Goal: Task Accomplishment & Management: Manage account settings

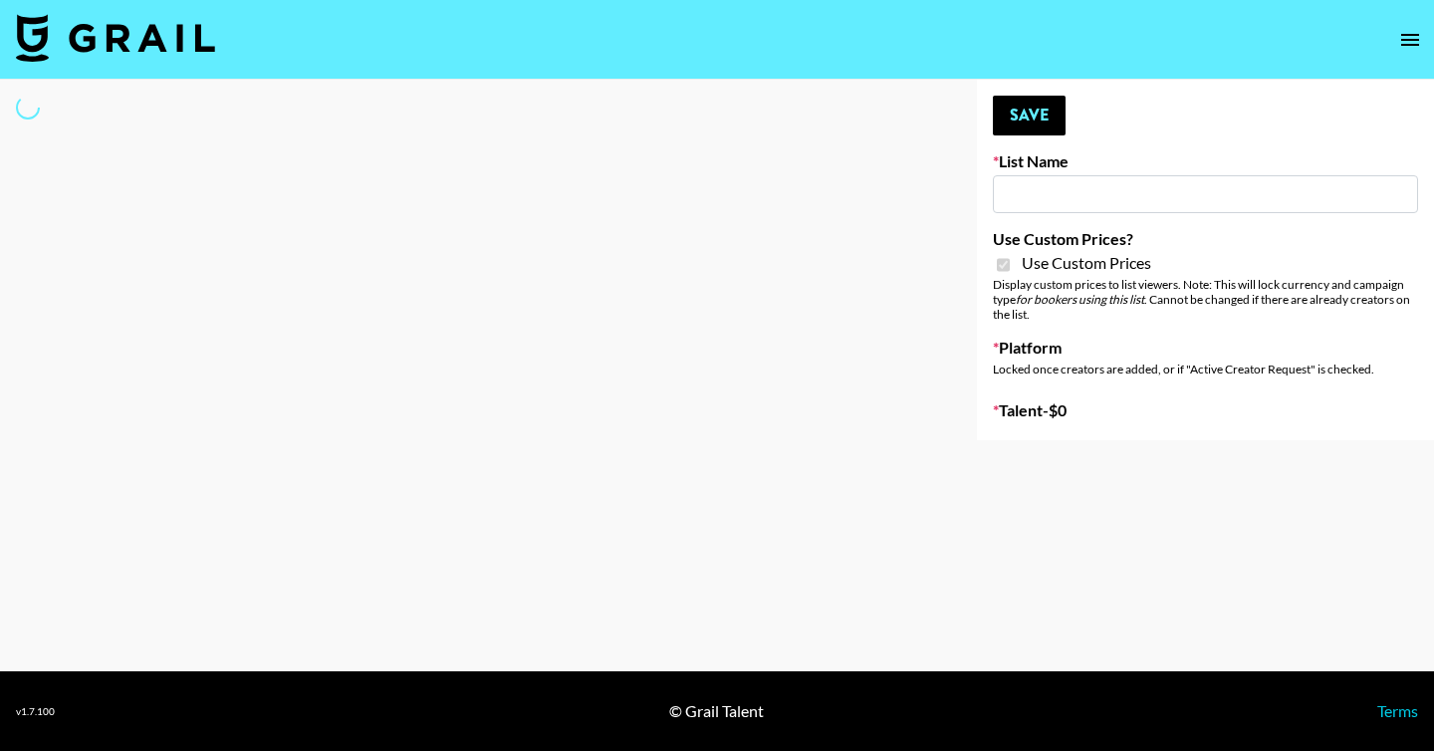
type input "House of Fab (9th Sept)"
checkbox input "true"
select select "Brand"
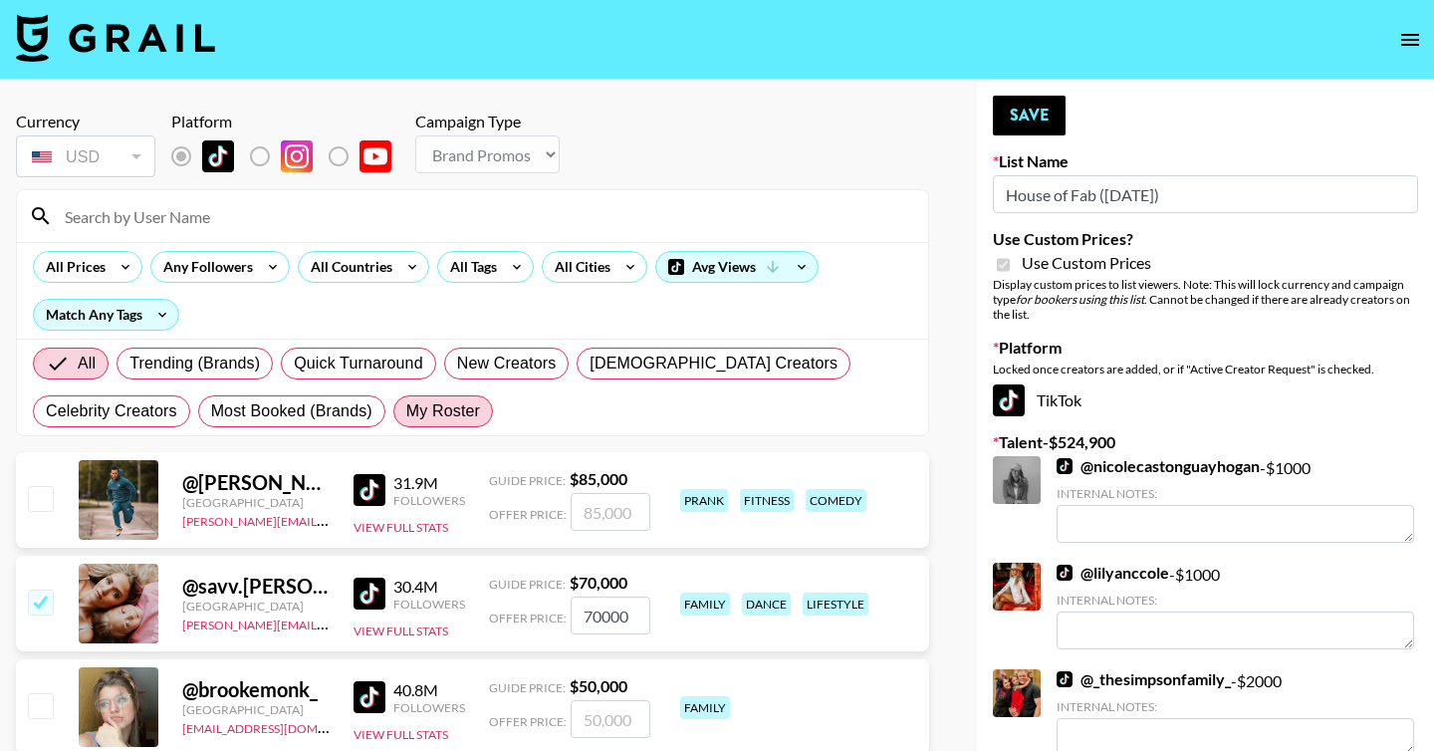
click at [463, 415] on span "My Roster" at bounding box center [443, 411] width 74 height 24
click at [406, 411] on input "My Roster" at bounding box center [406, 411] width 0 height 0
radio input "true"
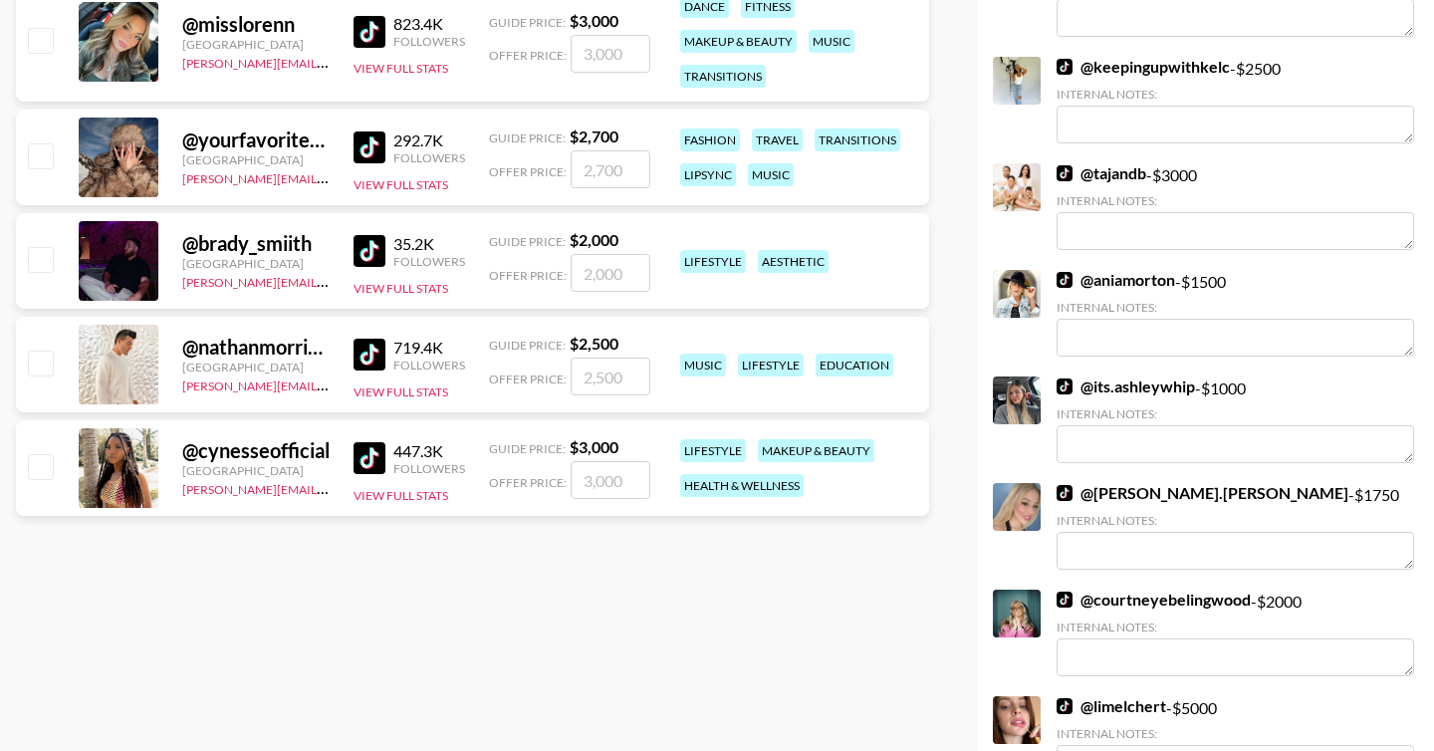
scroll to position [1049, 0]
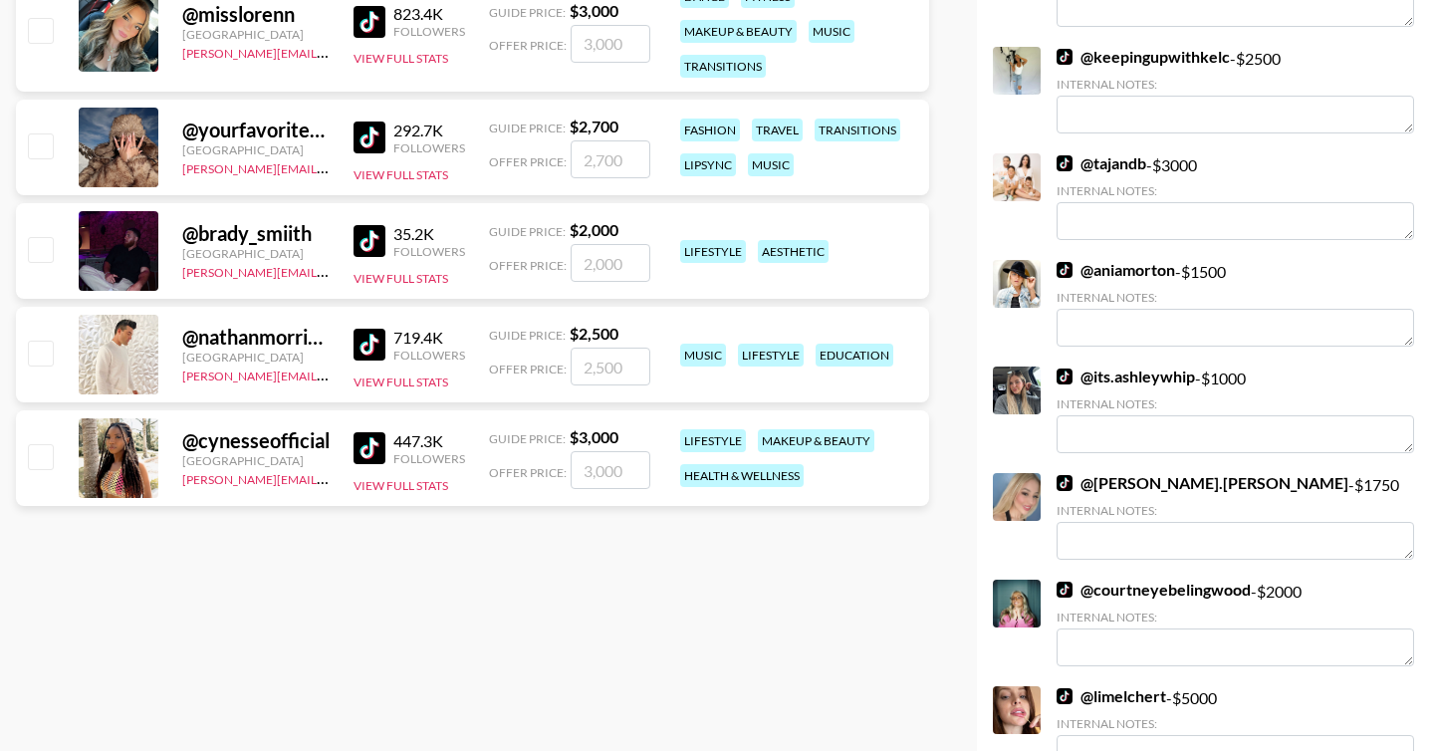
click at [43, 350] on input "checkbox" at bounding box center [40, 353] width 24 height 24
checkbox input "true"
type input "2500"
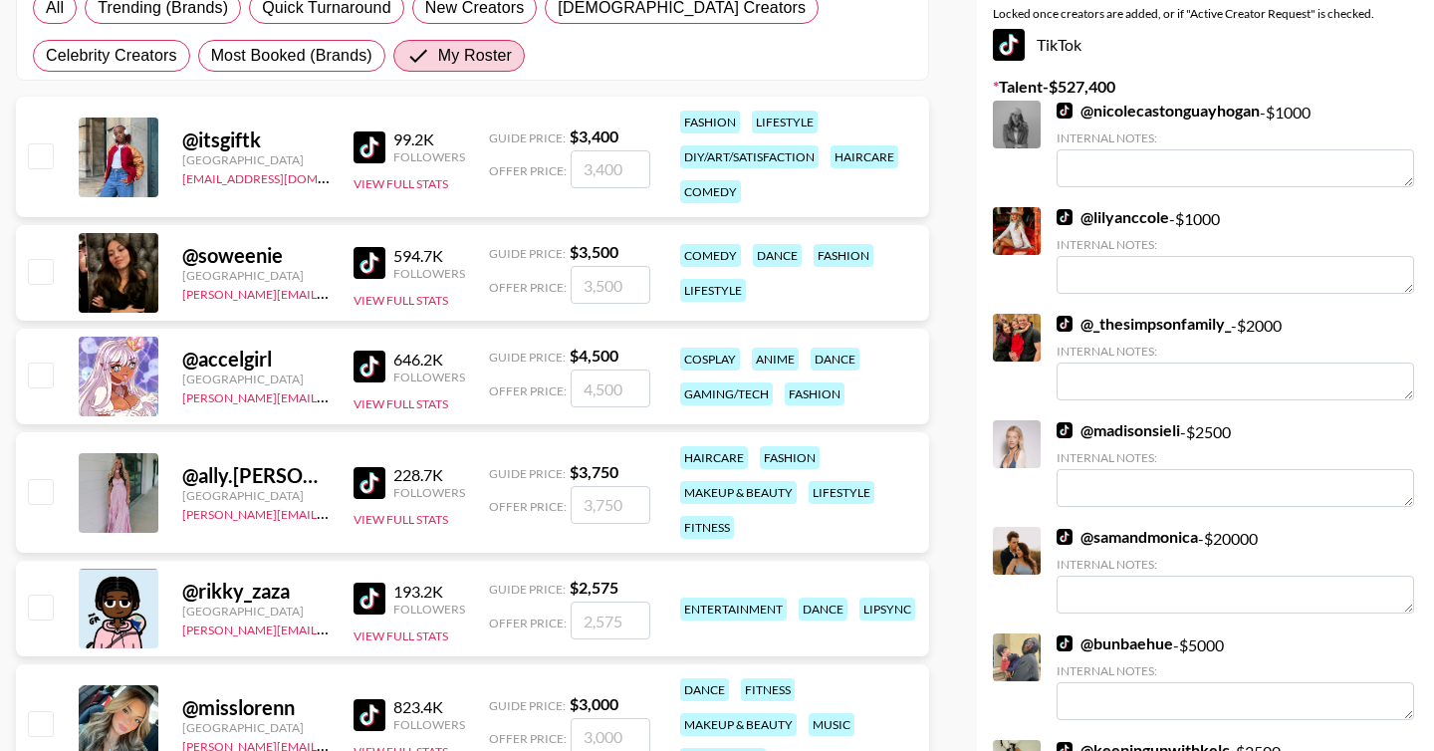
scroll to position [536, 0]
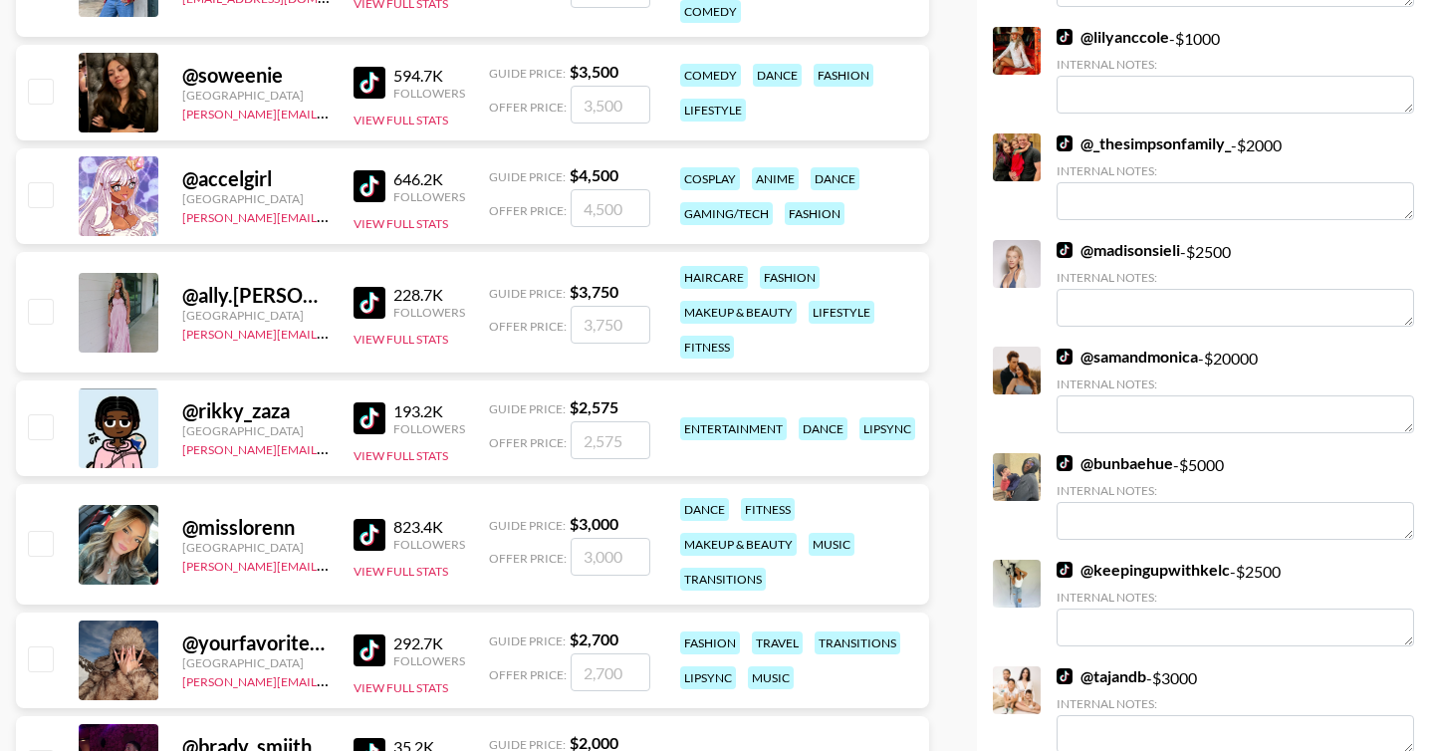
click at [39, 310] on input "checkbox" at bounding box center [40, 311] width 24 height 24
checkbox input "true"
type input "3750"
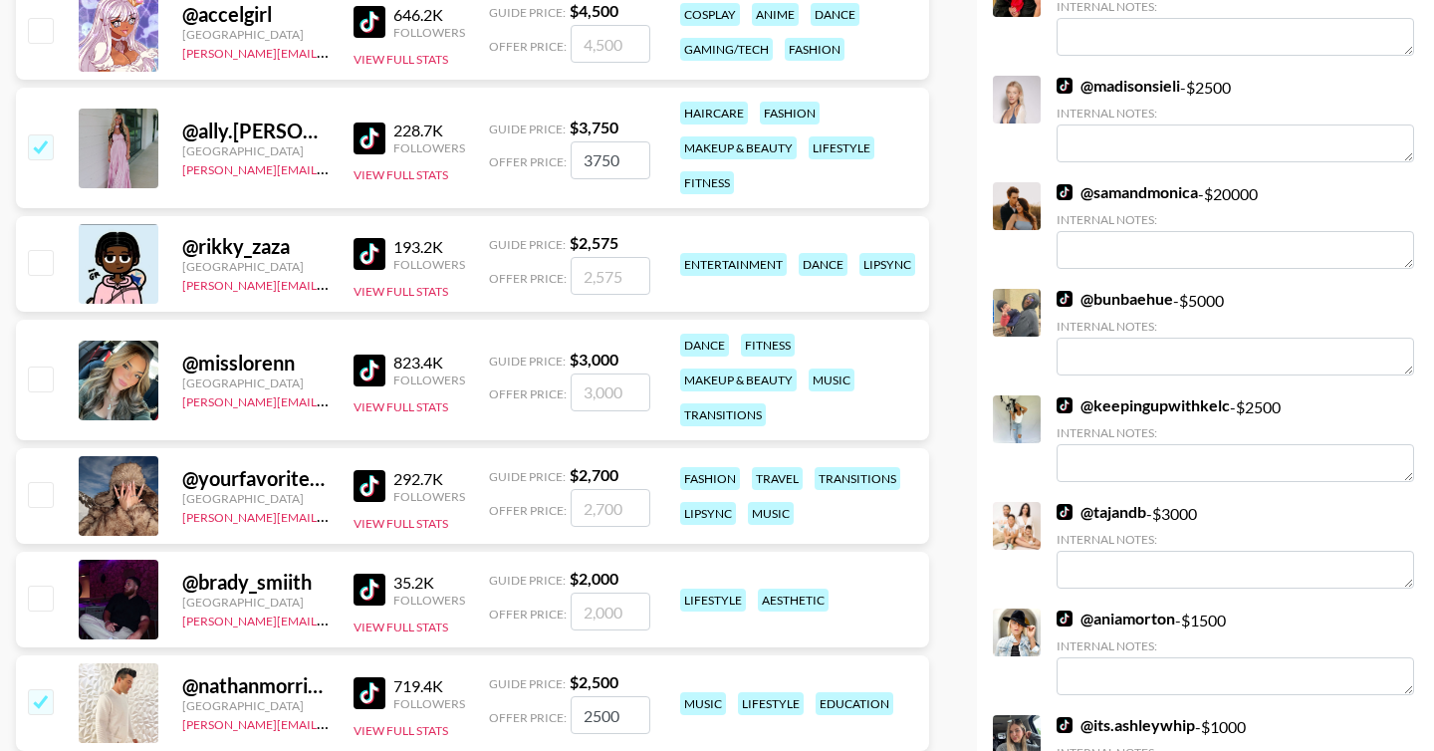
scroll to position [701, 0]
click at [40, 586] on input "checkbox" at bounding box center [40, 597] width 24 height 24
checkbox input "true"
type input "2000"
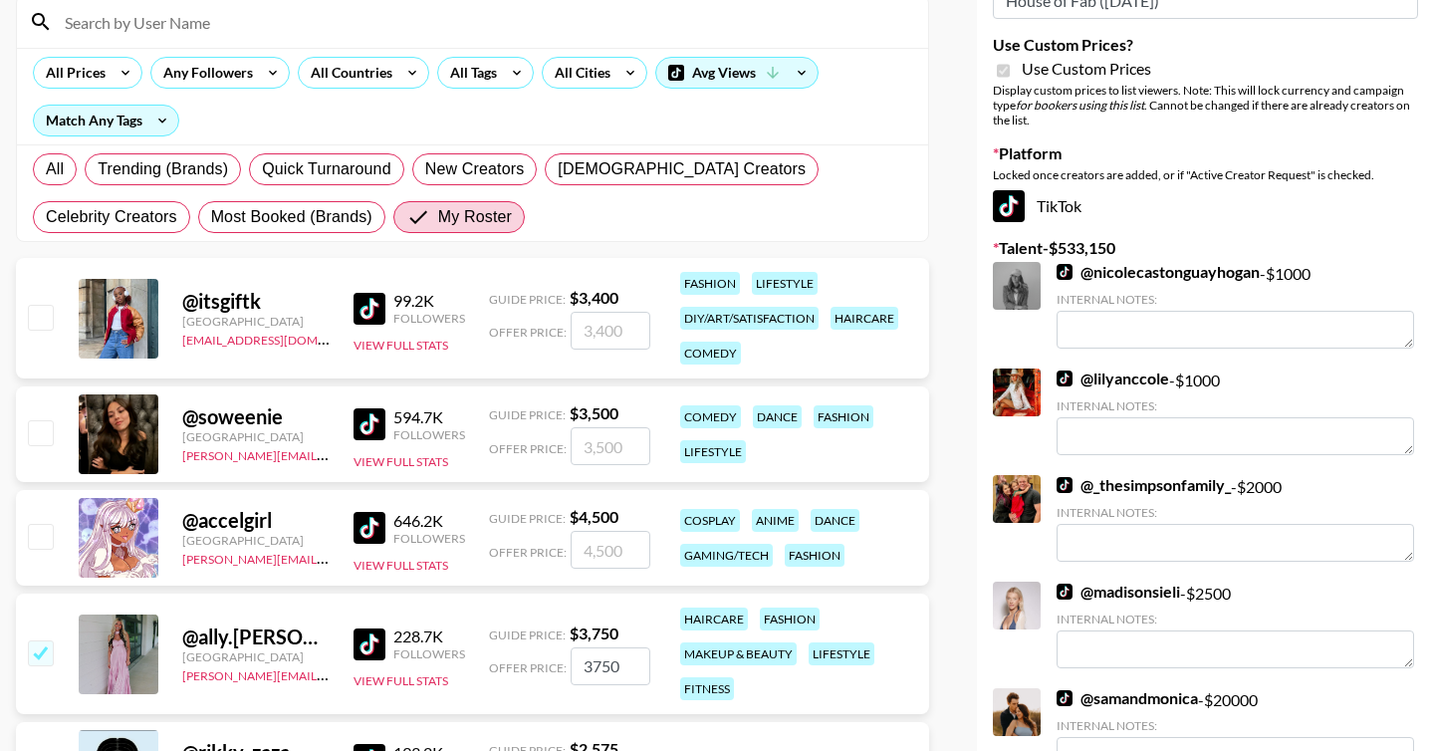
scroll to position [0, 0]
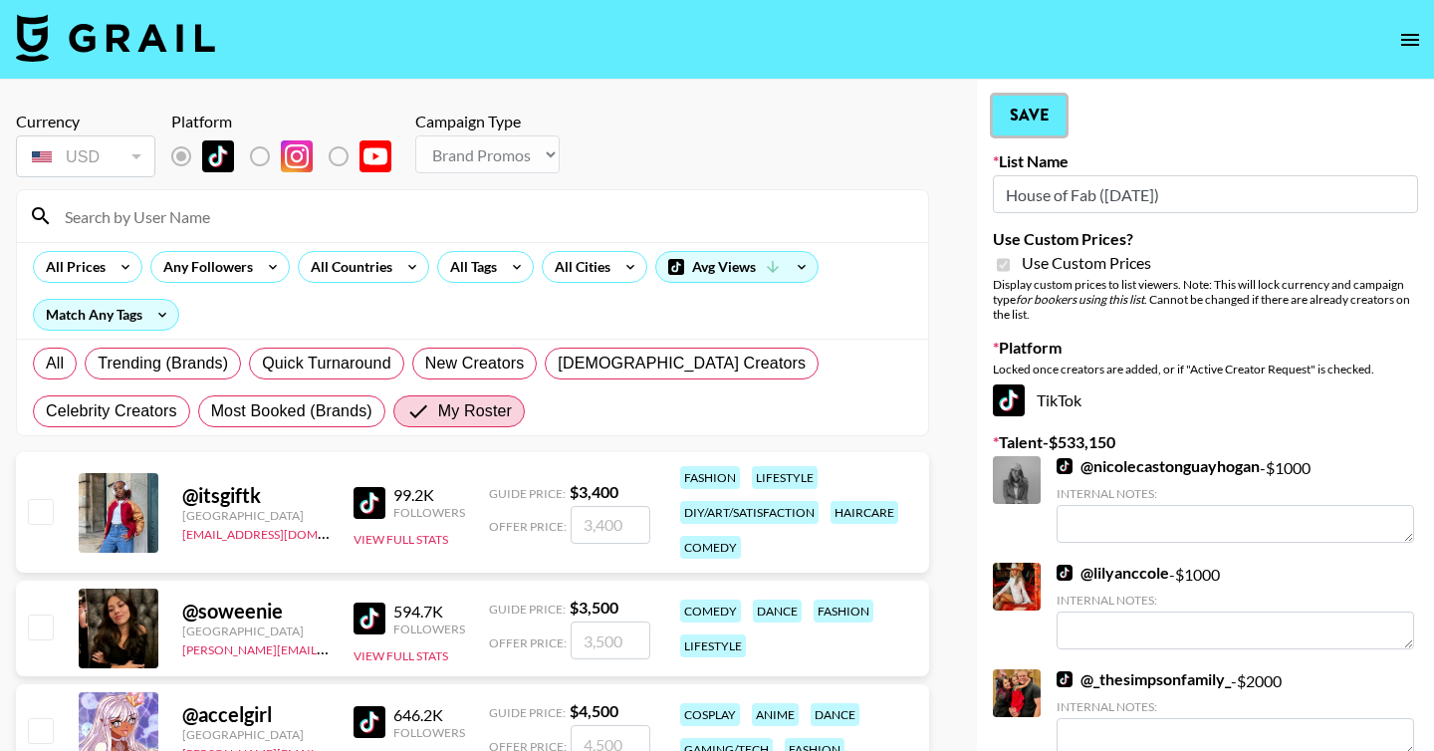
click at [1044, 117] on button "Save" at bounding box center [1029, 116] width 73 height 40
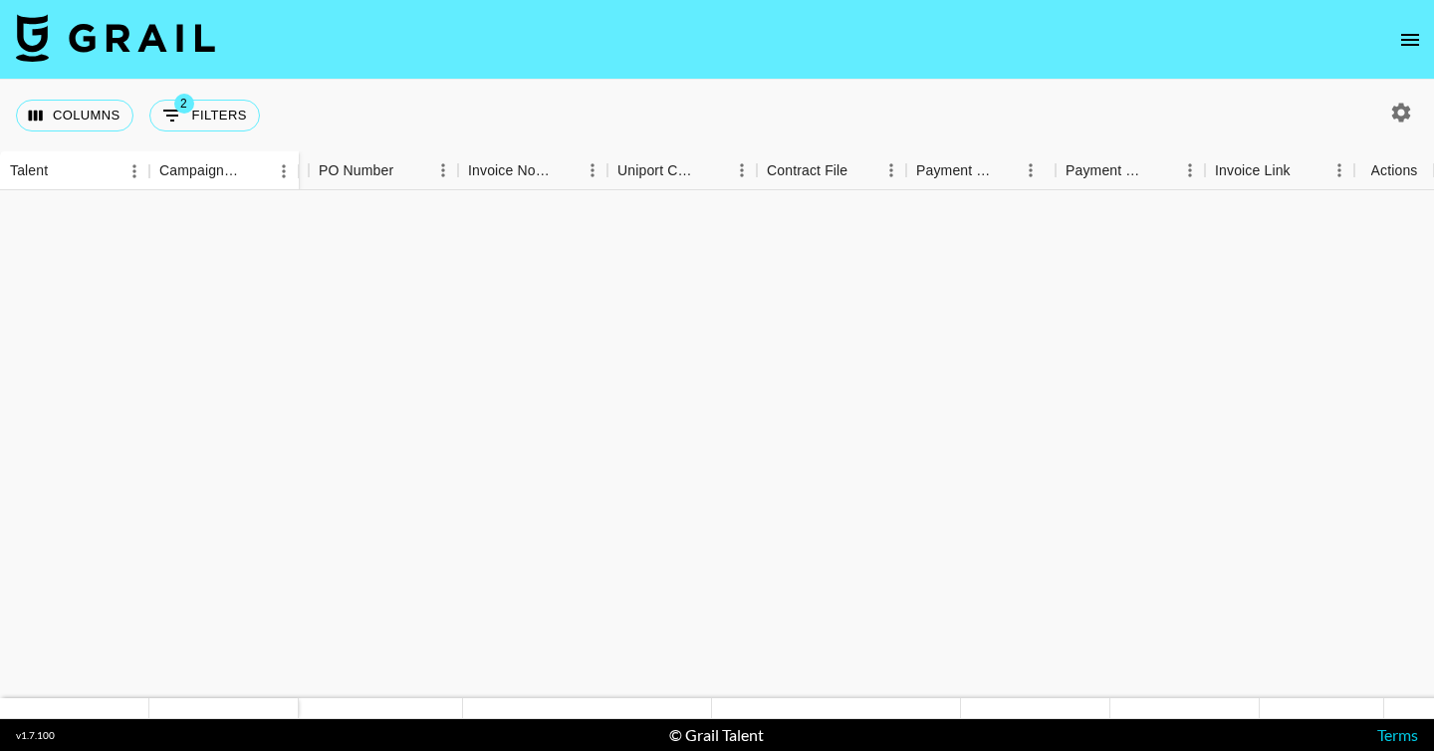
scroll to position [862, 2022]
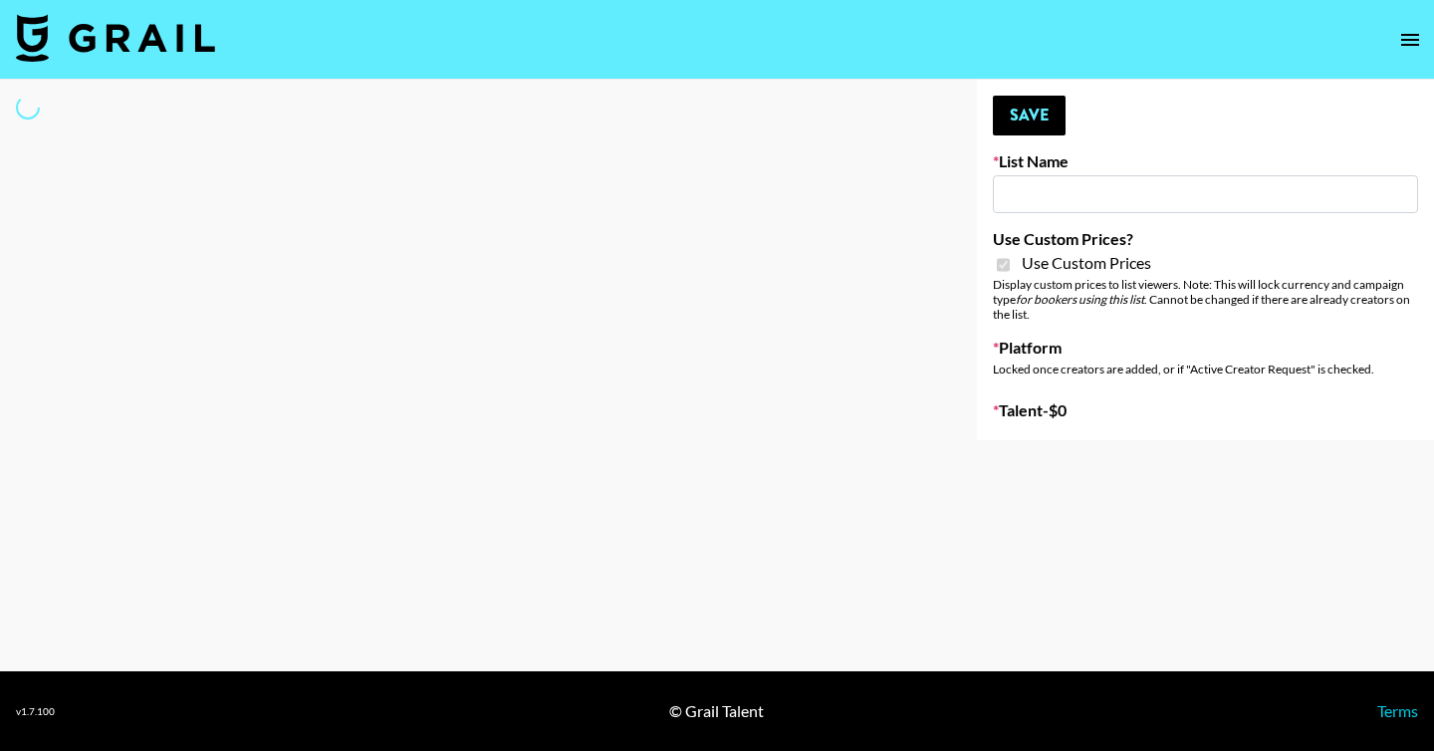
type input "ByHeart ([DATE])"
checkbox input "true"
select select "Brand"
